Goal: Information Seeking & Learning: Learn about a topic

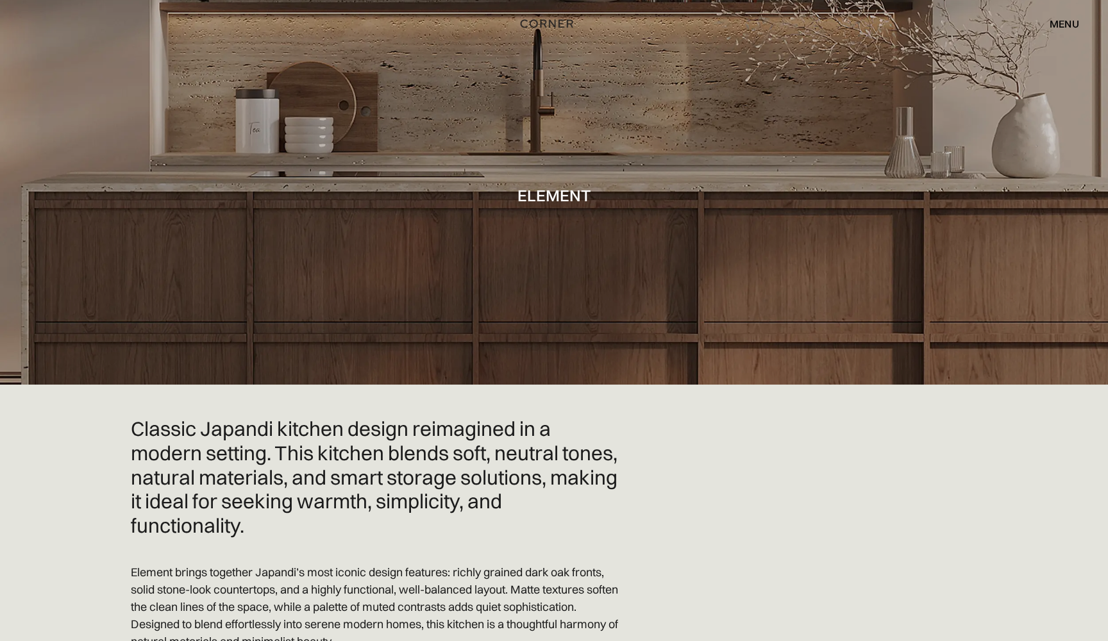
click at [533, 24] on img "home" at bounding box center [546, 23] width 53 height 17
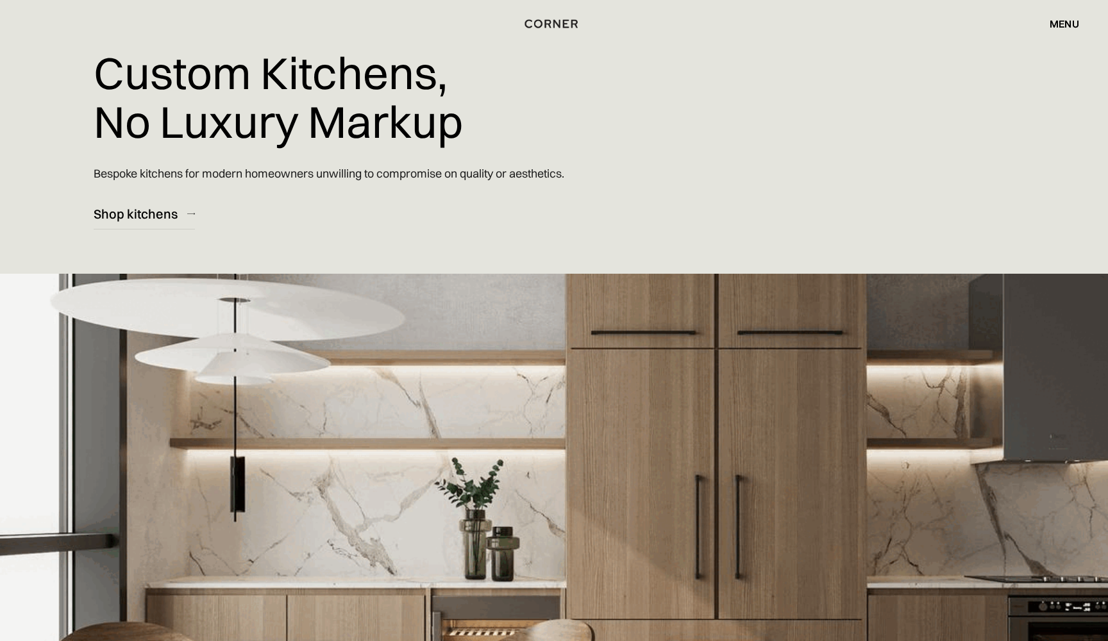
scroll to position [54, 0]
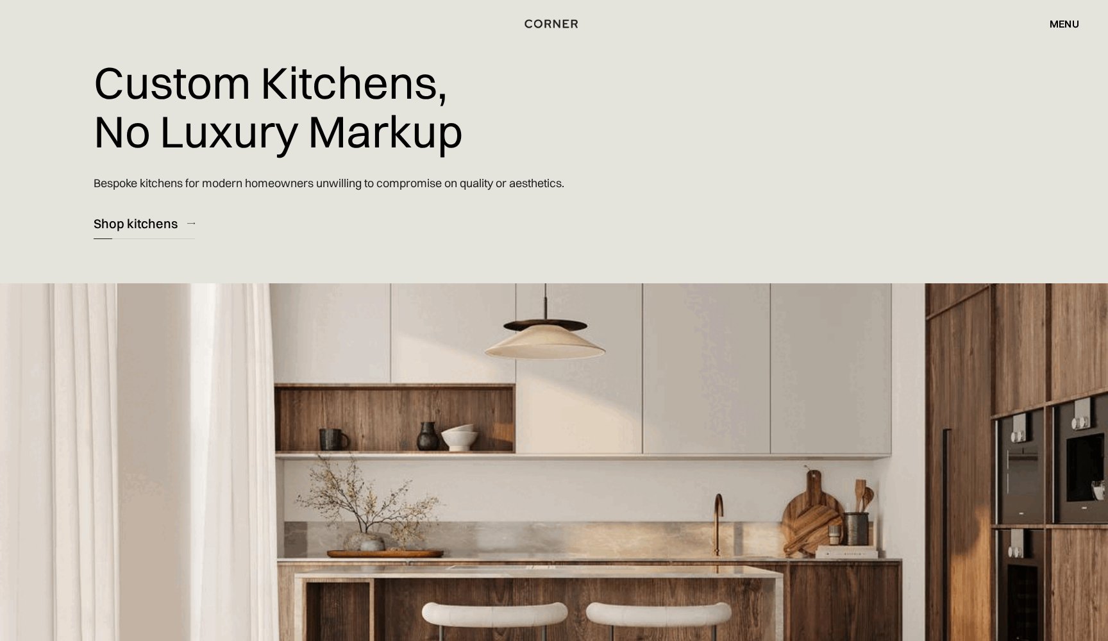
click at [129, 219] on div "Shop kitchens" at bounding box center [136, 223] width 84 height 17
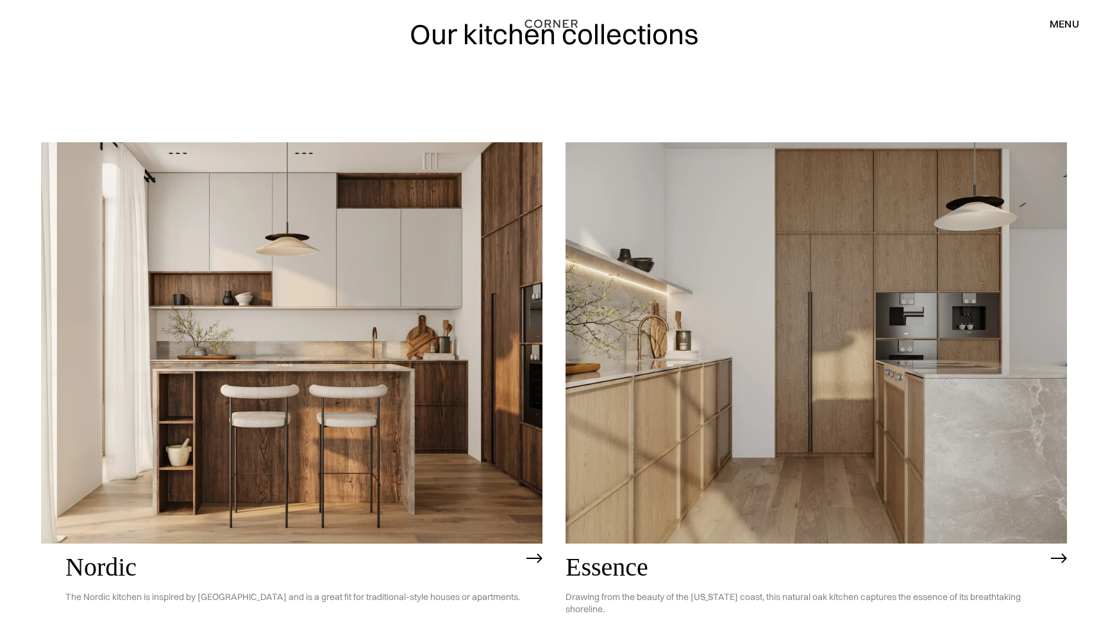
scroll to position [74, 0]
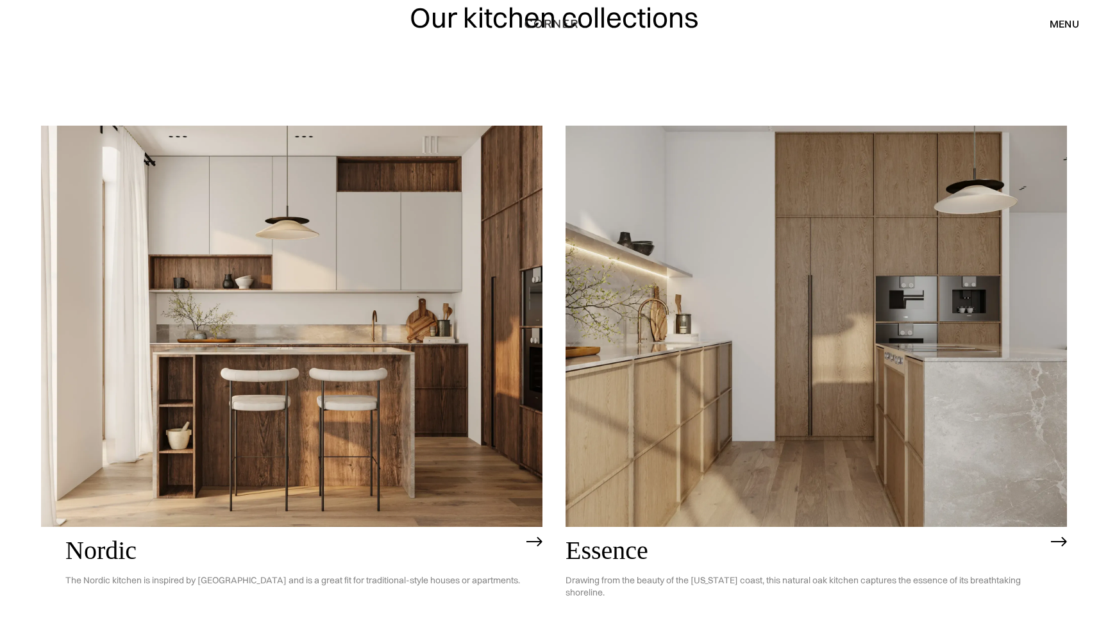
click at [356, 410] on img at bounding box center [291, 326] width 501 height 401
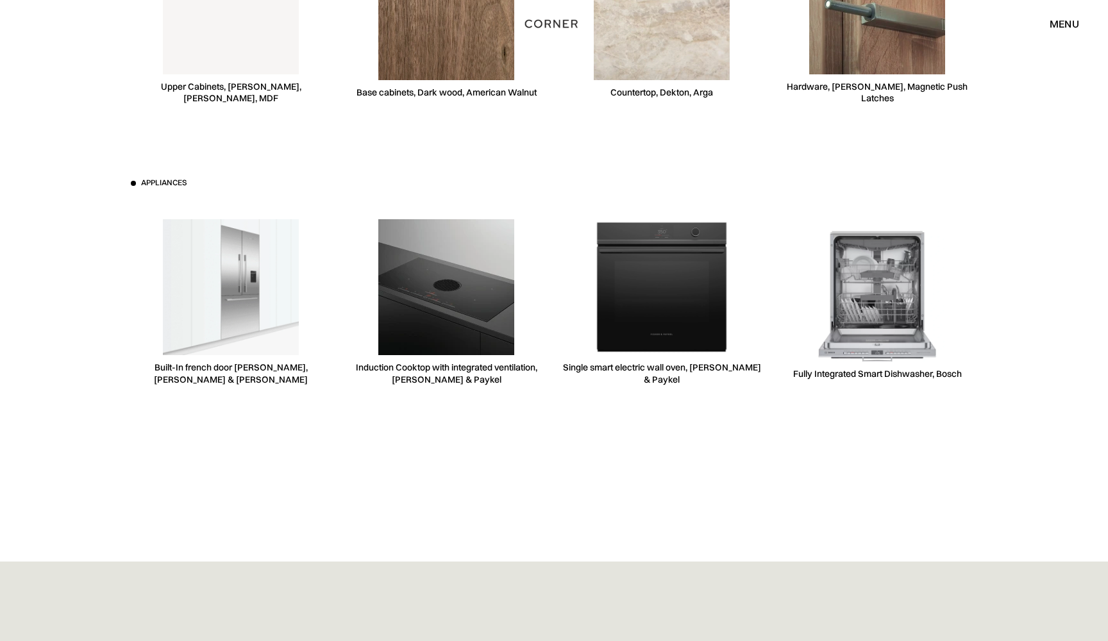
scroll to position [3733, 0]
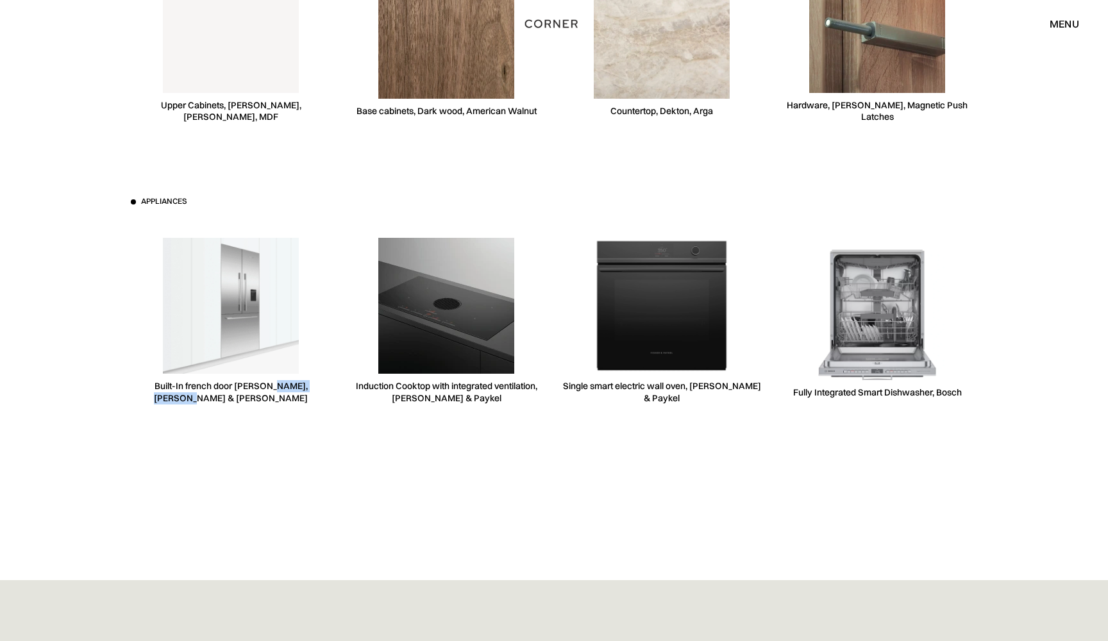
drag, startPoint x: 253, startPoint y: 361, endPoint x: 327, endPoint y: 361, distance: 74.3
click at [327, 361] on div "Built-In french door [PERSON_NAME], [PERSON_NAME] & [PERSON_NAME]" at bounding box center [231, 320] width 200 height 197
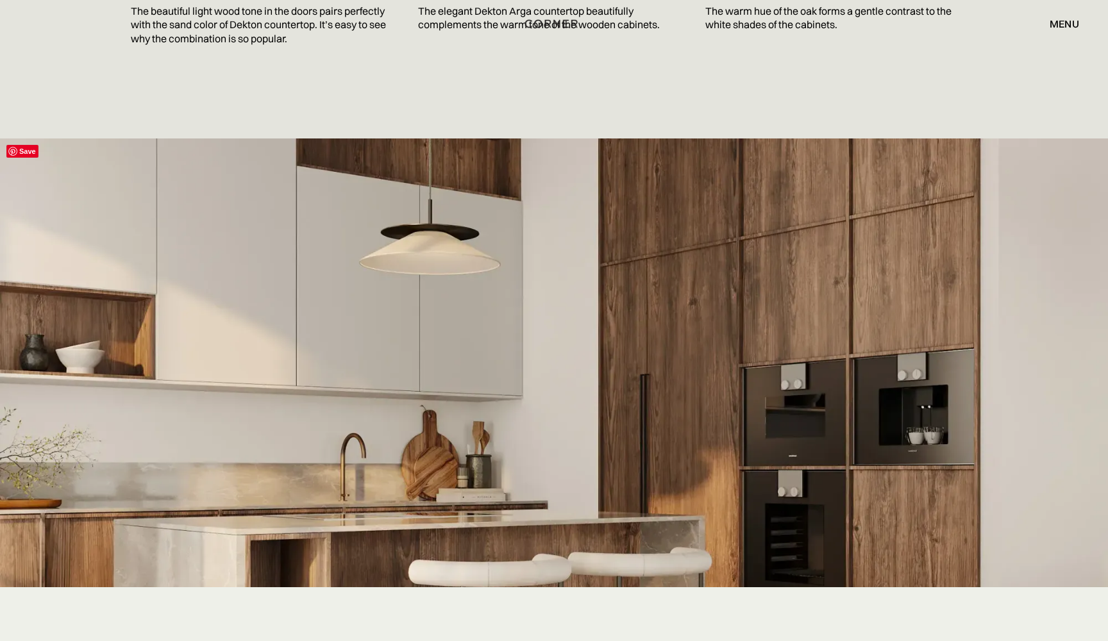
scroll to position [2346, 0]
